Goal: Information Seeking & Learning: Learn about a topic

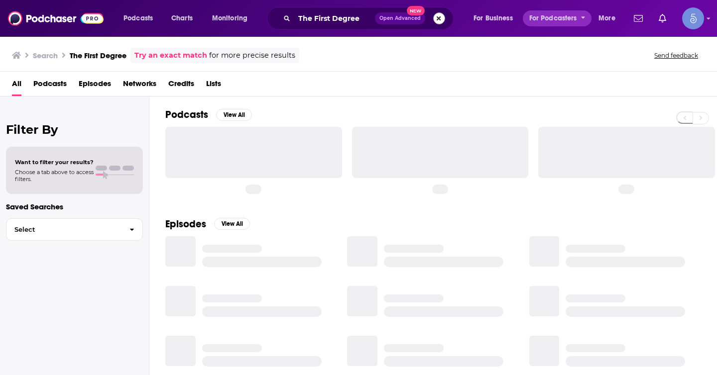
click at [440, 19] on button "Search podcasts, credits, & more..." at bounding box center [439, 18] width 12 height 12
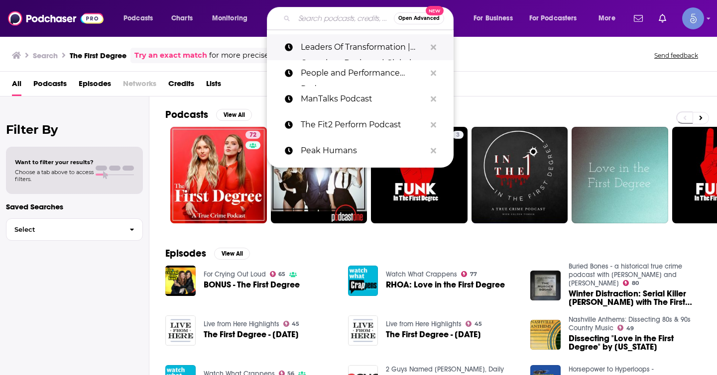
paste input "Diss and Tell"
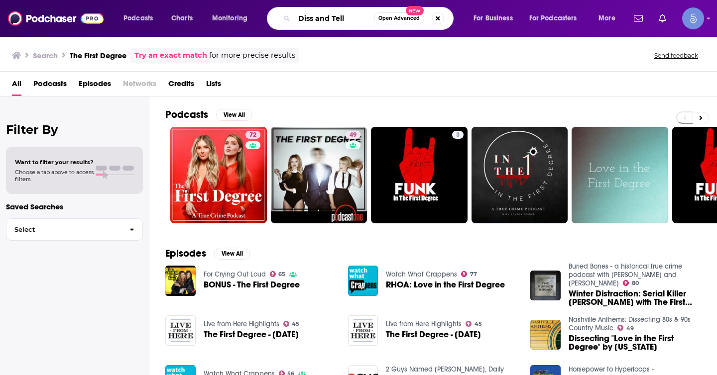
type input "Diss and Tell"
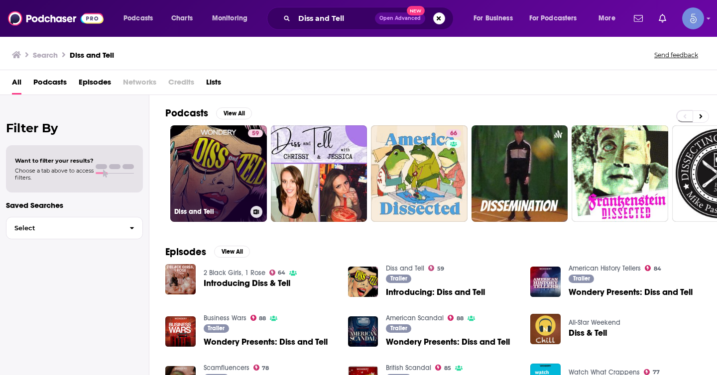
click at [231, 191] on link "59 Diss and Tell" at bounding box center [218, 173] width 97 height 97
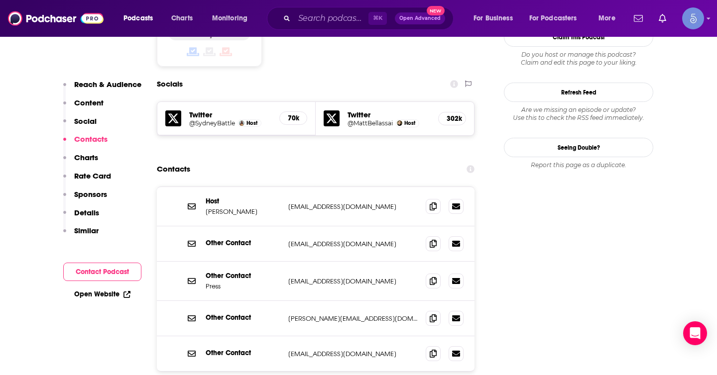
scroll to position [906, 0]
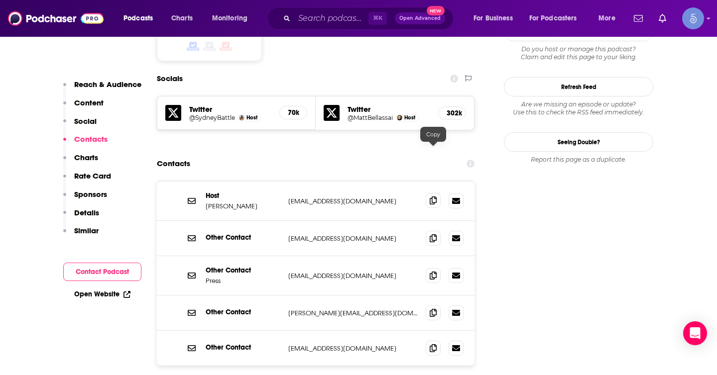
click at [432, 197] on icon at bounding box center [433, 201] width 7 height 8
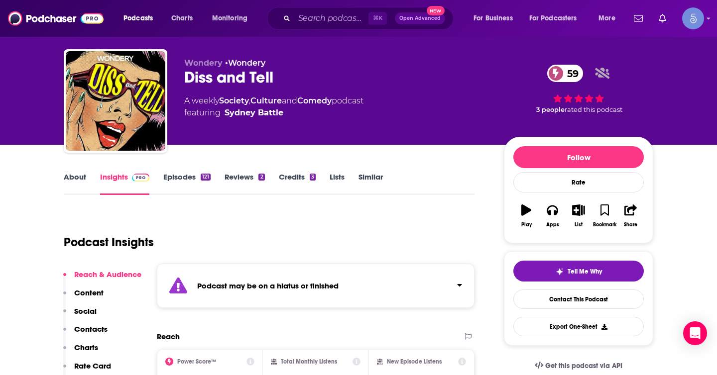
scroll to position [0, 0]
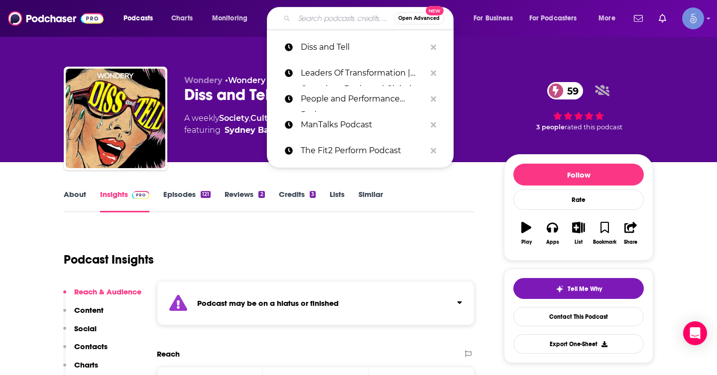
click at [332, 19] on input "Search podcasts, credits, & more..." at bounding box center [344, 18] width 100 height 16
paste input "The [PERSON_NAME] Show"
type input "The [PERSON_NAME] Show"
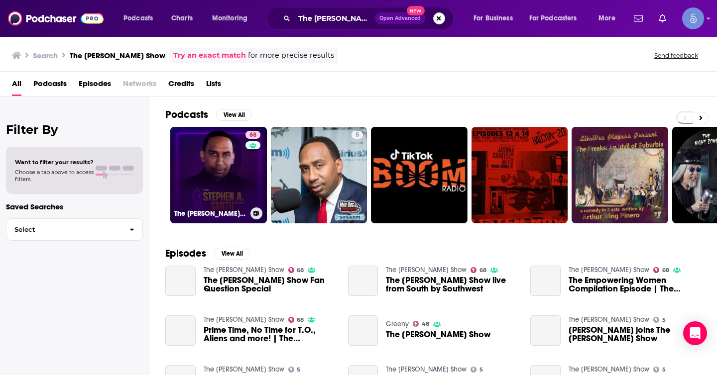
click at [242, 182] on link "68 The [PERSON_NAME] Show" at bounding box center [218, 175] width 97 height 97
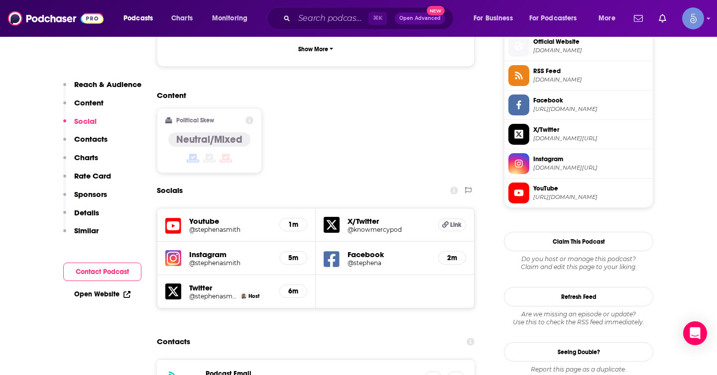
scroll to position [862, 0]
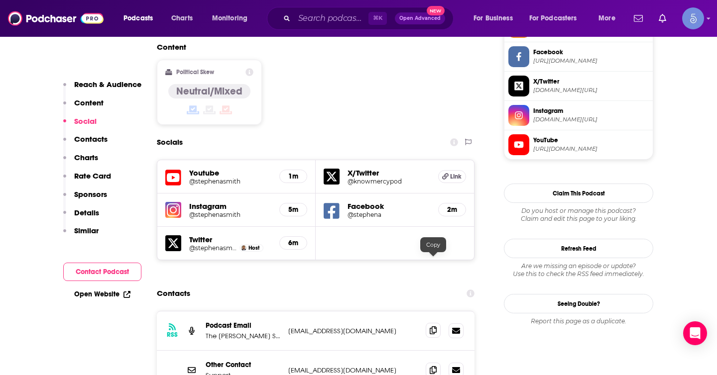
click at [428, 323] on span at bounding box center [433, 330] width 15 height 15
click at [343, 21] on input "Search podcasts, credits, & more..." at bounding box center [331, 18] width 74 height 16
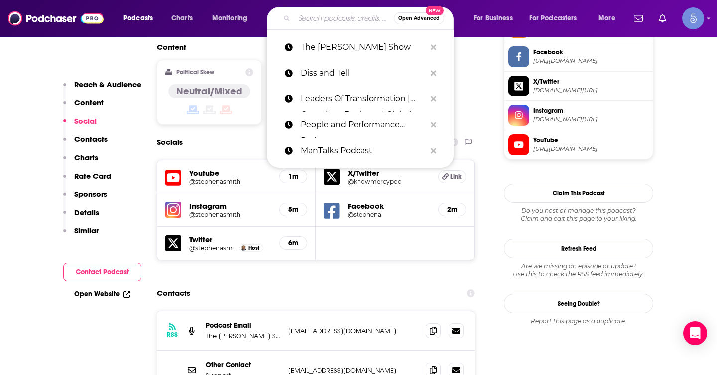
paste input "The Binge Crimes: The Doodler"
type input "The Binge Crimes: The Doodler"
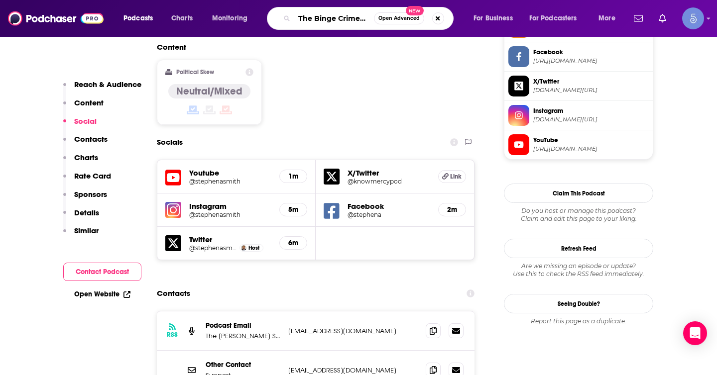
scroll to position [0, 42]
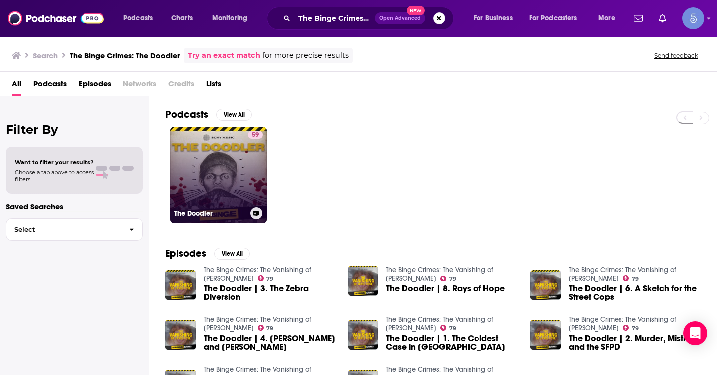
click at [249, 170] on div "59" at bounding box center [255, 169] width 15 height 77
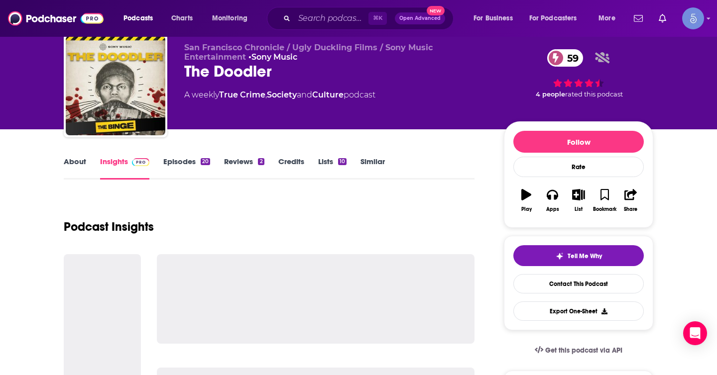
scroll to position [52, 0]
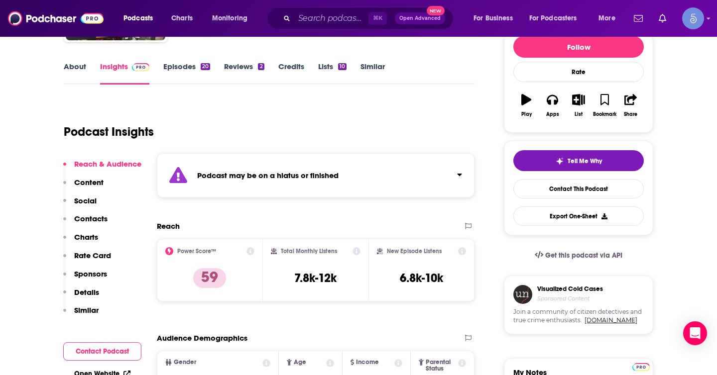
click at [393, 173] on div "Podcast may be on a hiatus or finished" at bounding box center [316, 175] width 318 height 44
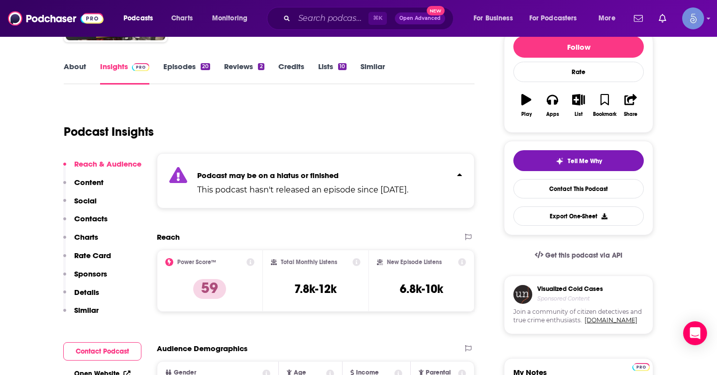
scroll to position [128, 0]
click at [393, 173] on p "Podcast may be on a hiatus or finished" at bounding box center [302, 174] width 211 height 9
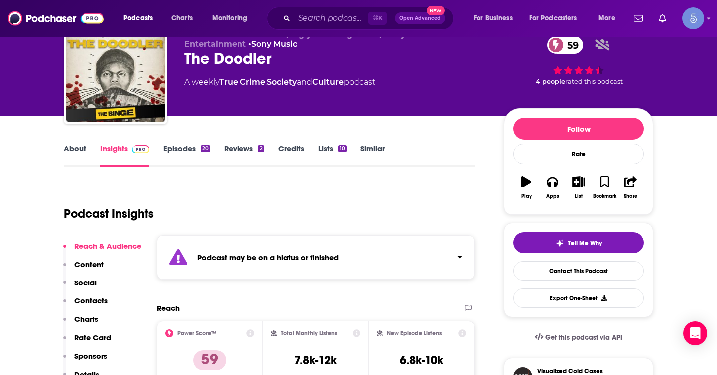
scroll to position [0, 0]
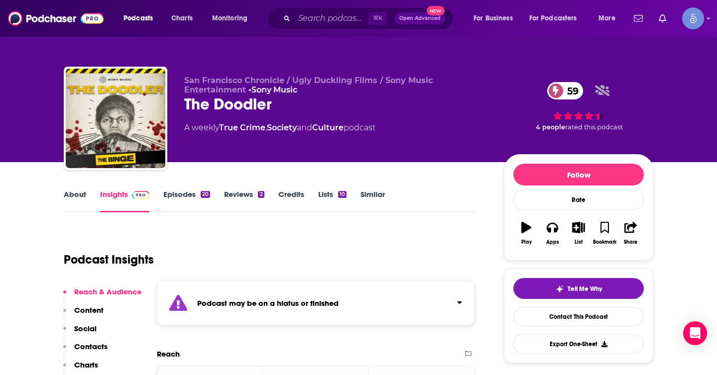
click at [332, 103] on div "The Doodler 59" at bounding box center [336, 104] width 304 height 19
copy div "The Doodler 59"
click at [329, 17] on input "Search podcasts, credits, & more..." at bounding box center [331, 18] width 74 height 16
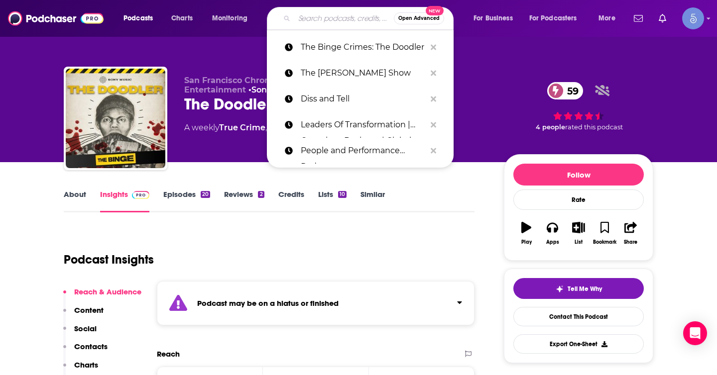
paste input "Taste of [PERSON_NAME]"
type input "Taste of [PERSON_NAME]"
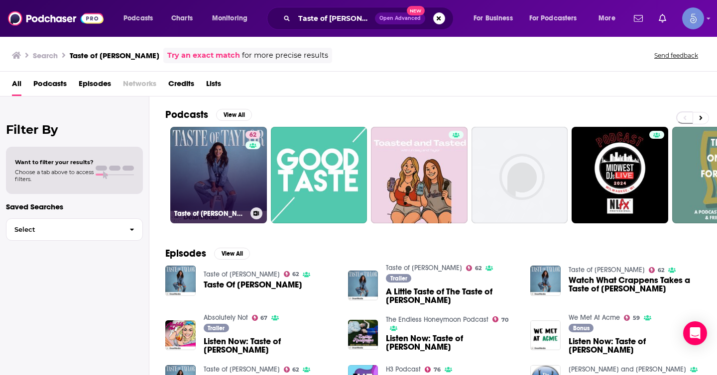
click at [234, 180] on link "62 Taste of [PERSON_NAME]" at bounding box center [218, 175] width 97 height 97
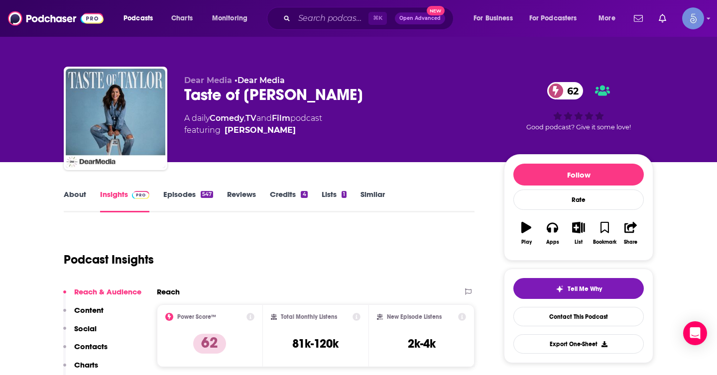
click at [351, 93] on div "Taste of [PERSON_NAME] 62" at bounding box center [336, 94] width 304 height 19
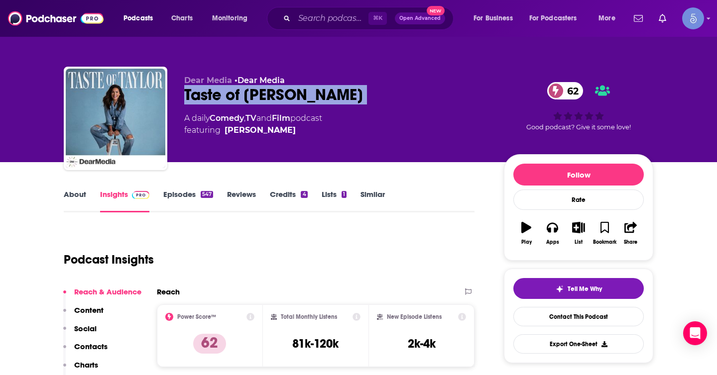
click at [351, 93] on div "Taste of [PERSON_NAME] 62" at bounding box center [336, 94] width 304 height 19
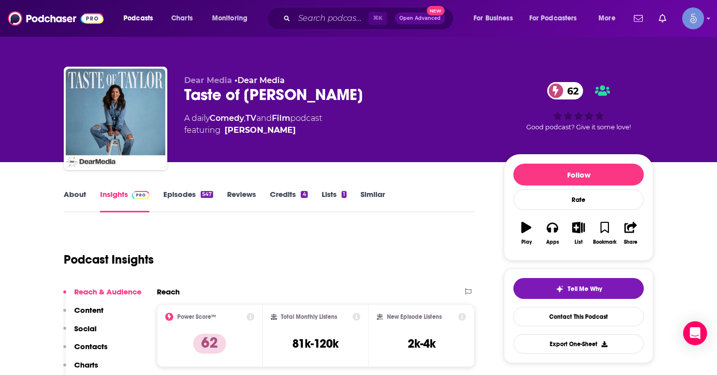
click at [380, 110] on div "Dear Media • Dear Media Taste of [PERSON_NAME] 62 A daily Comedy , TV and Film …" at bounding box center [336, 116] width 304 height 80
click at [380, 101] on div "Taste of [PERSON_NAME] 62" at bounding box center [336, 94] width 304 height 19
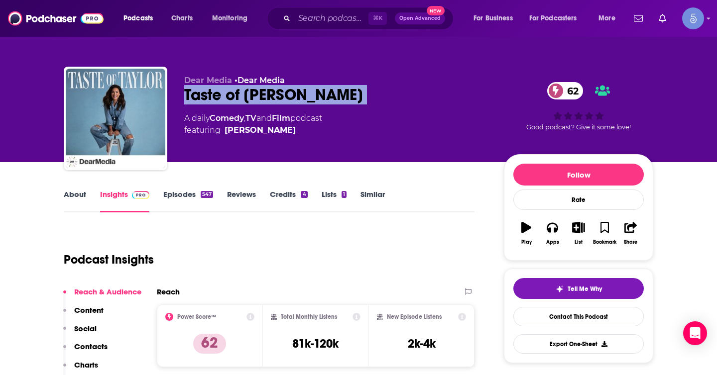
click at [380, 101] on div "Taste of [PERSON_NAME] 62" at bounding box center [336, 94] width 304 height 19
copy div "Taste of [PERSON_NAME] 62"
